Goal: Task Accomplishment & Management: Manage account settings

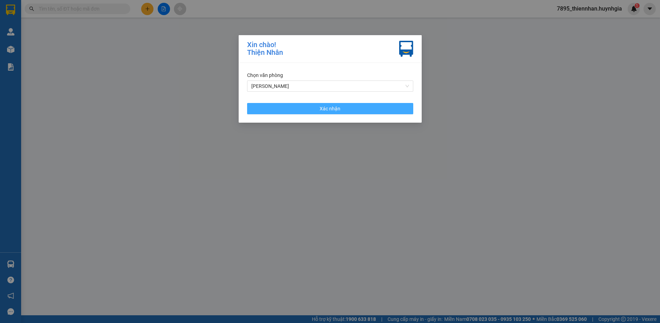
click at [352, 110] on button "Xác nhận" at bounding box center [330, 108] width 166 height 11
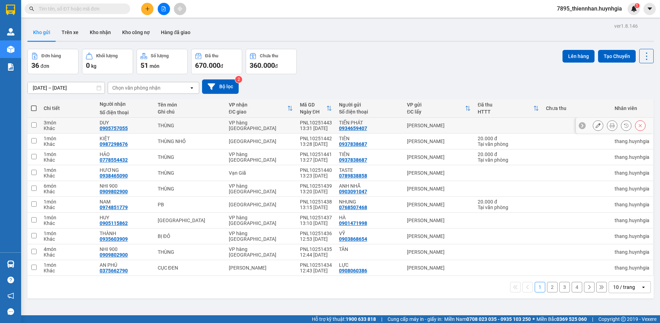
scroll to position [32, 0]
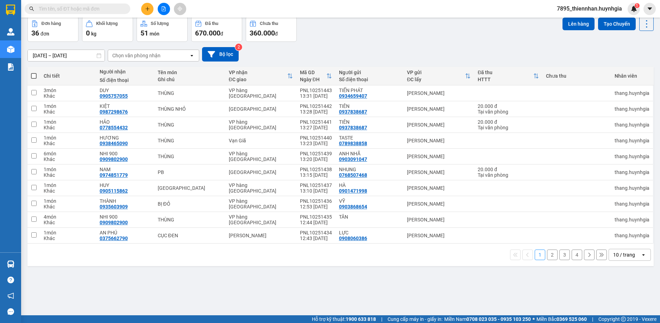
click at [625, 254] on div "10 / trang" at bounding box center [624, 255] width 22 height 7
click at [625, 240] on span "100 / trang" at bounding box center [621, 239] width 25 height 7
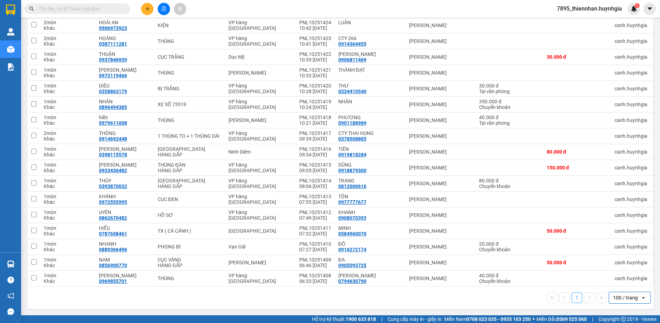
scroll to position [225, 0]
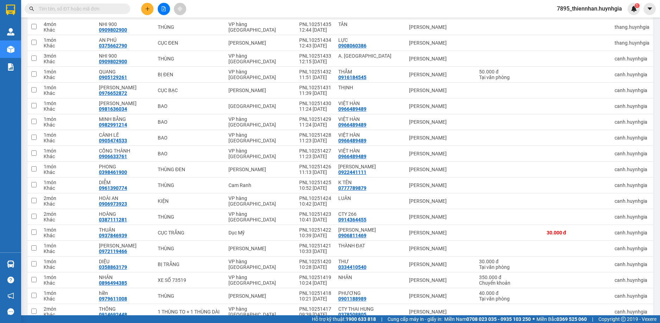
click at [585, 9] on span "7895_thiennhan.huynhgia" at bounding box center [589, 8] width 76 height 9
click at [583, 27] on li "Đăng xuất" at bounding box center [588, 21] width 77 height 11
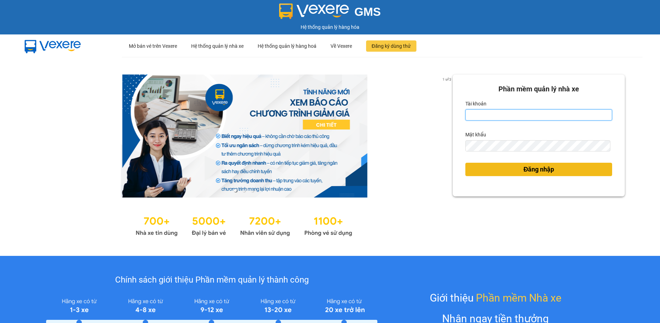
type input "thiennhan.huynhgia"
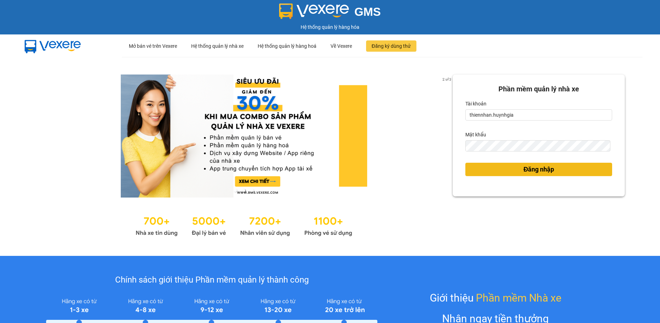
click at [538, 171] on span "Đăng nhập" at bounding box center [538, 170] width 31 height 10
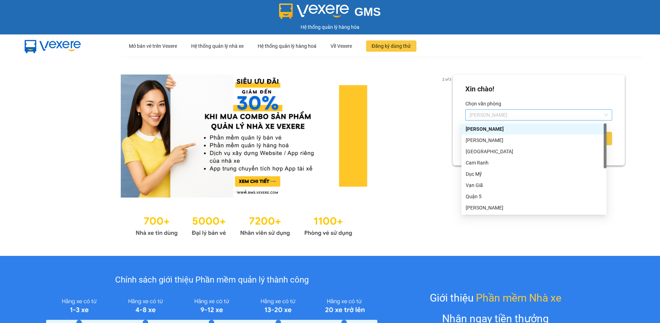
click at [583, 115] on span "[PERSON_NAME]" at bounding box center [539, 115] width 138 height 11
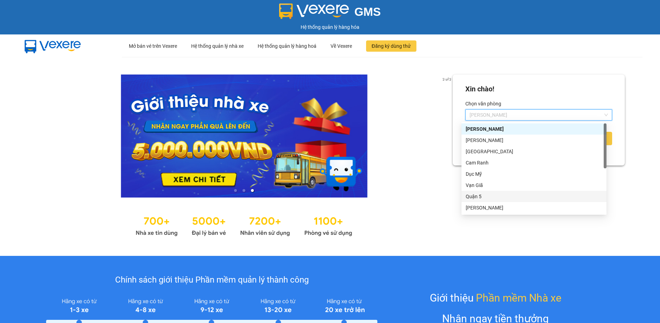
click at [491, 196] on div "Quận 5" at bounding box center [534, 197] width 137 height 8
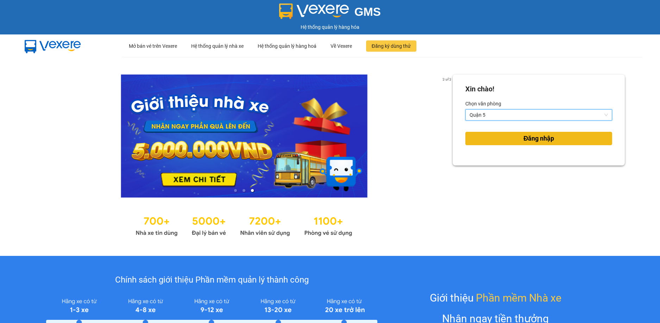
click at [566, 138] on button "Đăng nhập" at bounding box center [538, 138] width 147 height 13
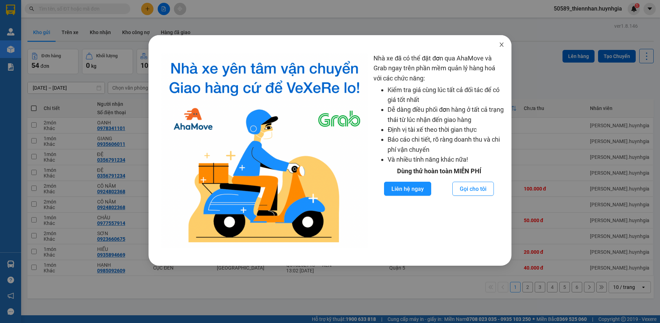
click at [502, 45] on icon "close" at bounding box center [502, 45] width 6 height 6
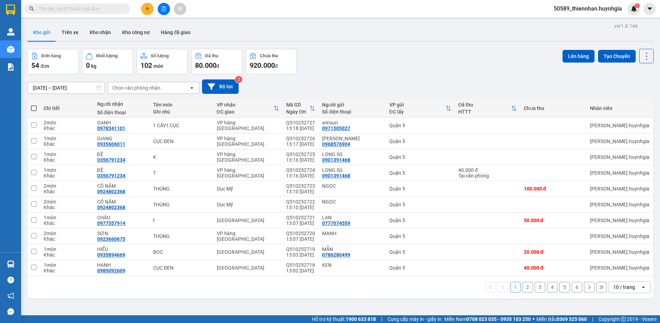
click at [630, 283] on div "10 / trang" at bounding box center [625, 287] width 32 height 11
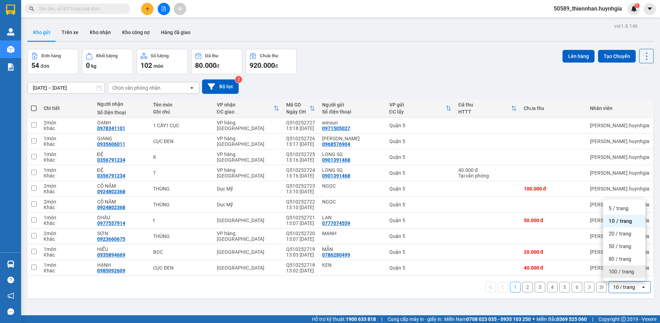
click at [630, 270] on span "100 / trang" at bounding box center [621, 272] width 25 height 7
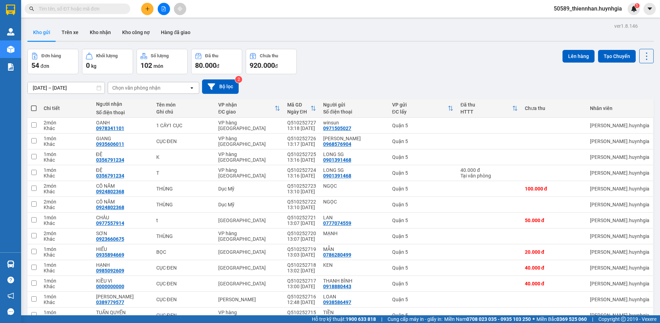
click at [191, 86] on icon "open" at bounding box center [192, 88] width 6 height 6
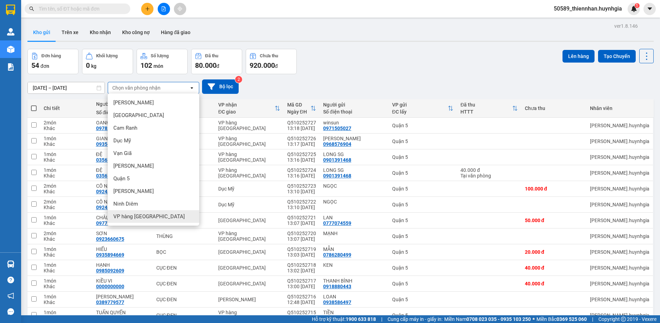
drag, startPoint x: 144, startPoint y: 221, endPoint x: 152, endPoint y: 212, distance: 12.2
click at [144, 220] on div "VP hàng [GEOGRAPHIC_DATA]" at bounding box center [154, 216] width 92 height 13
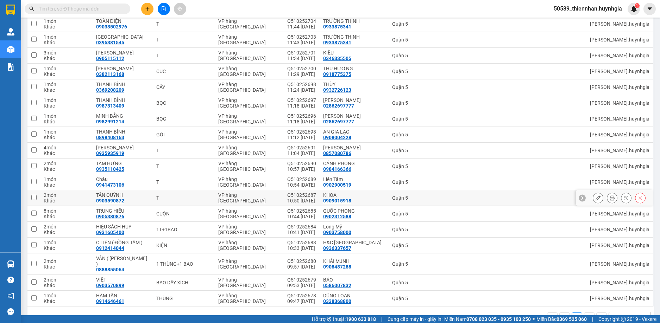
scroll to position [290, 0]
